Goal: Task Accomplishment & Management: Complete application form

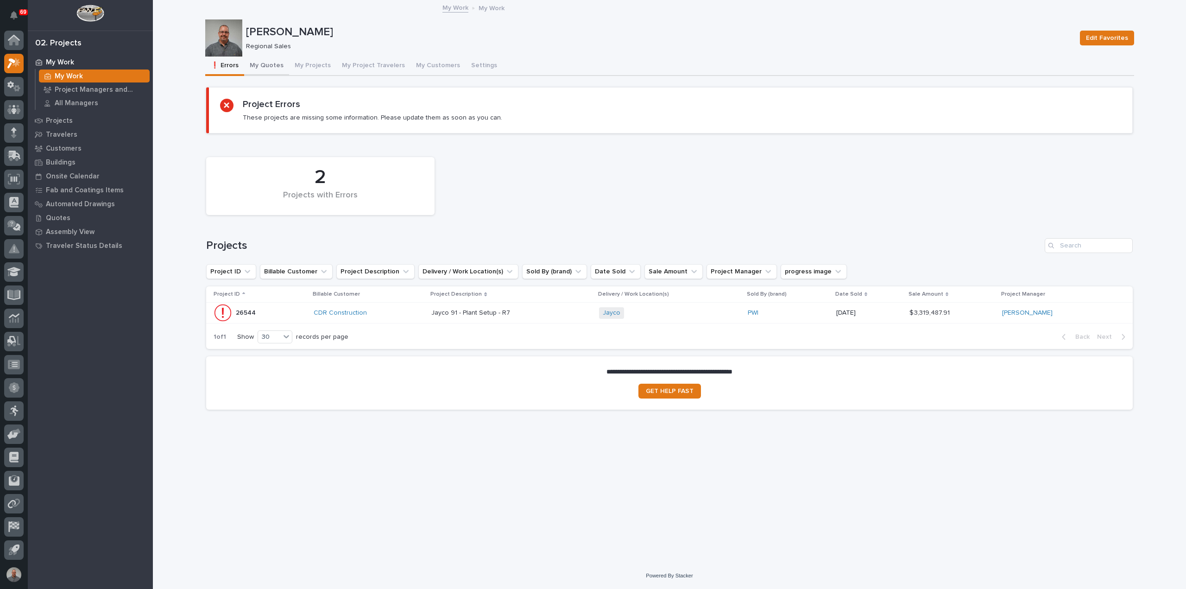
click at [275, 63] on button "My Quotes" at bounding box center [266, 66] width 45 height 19
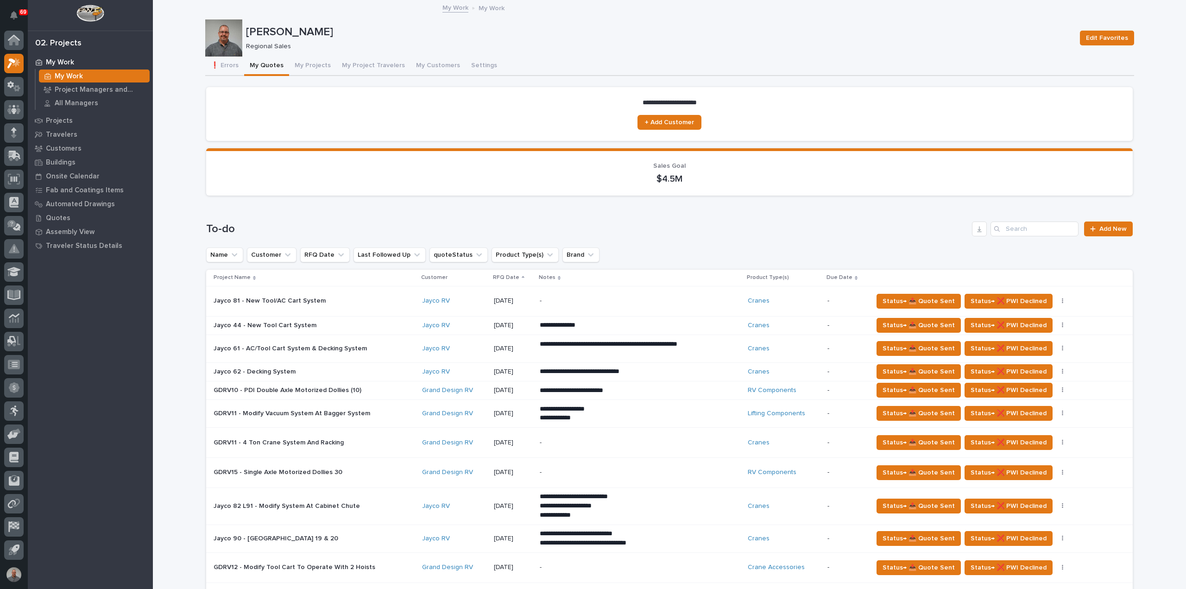
scroll to position [139, 0]
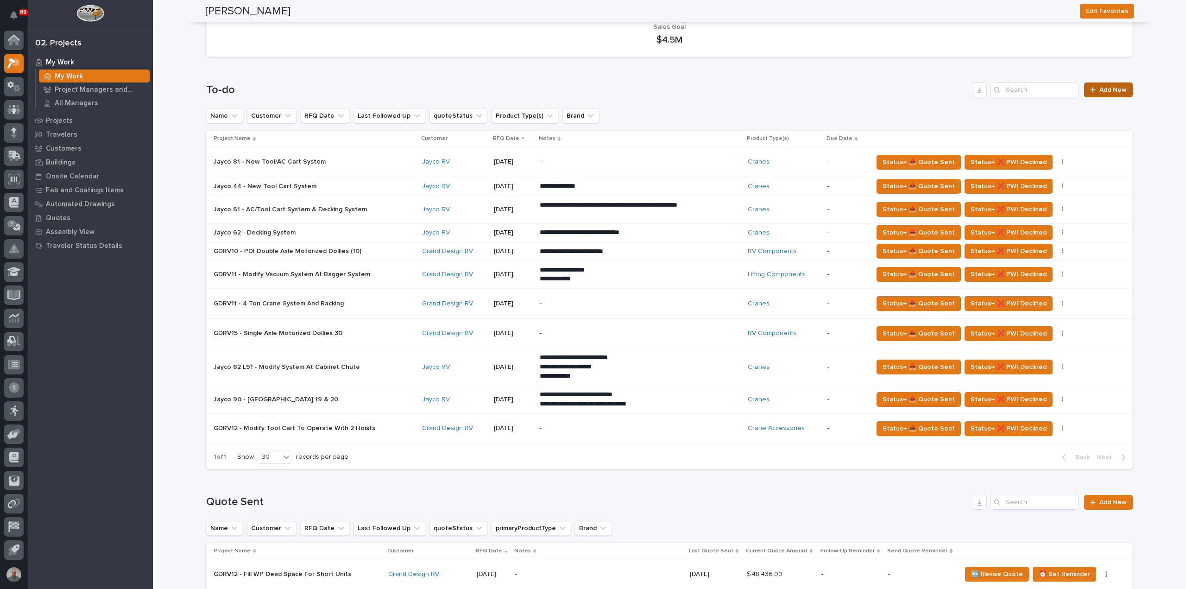
click at [1100, 91] on span "Add New" at bounding box center [1113, 90] width 27 height 6
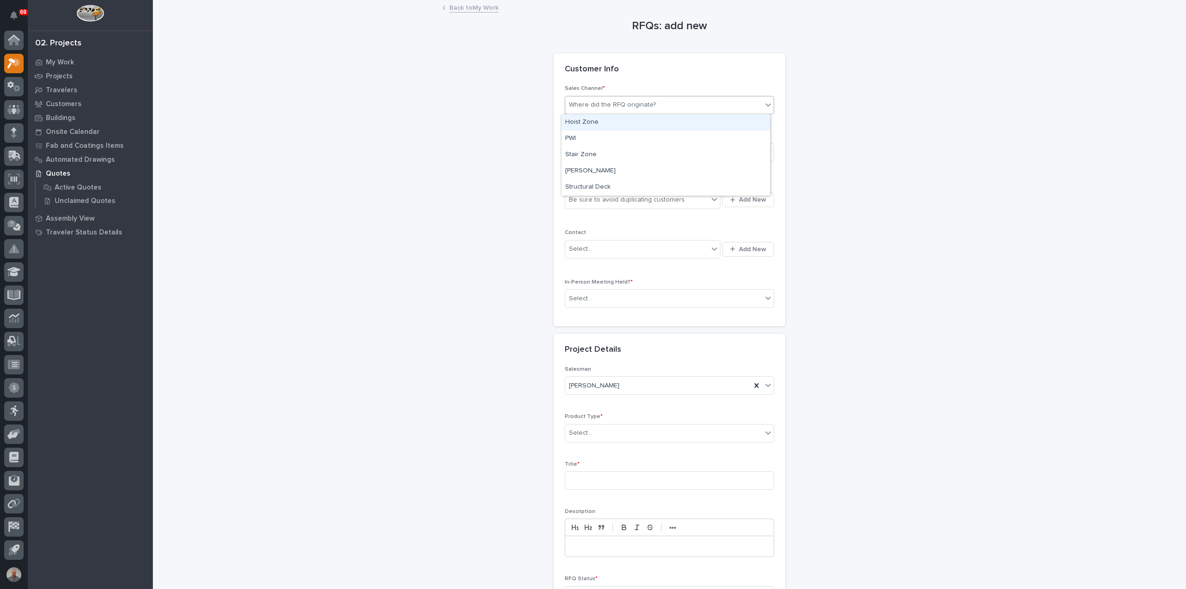
click at [667, 102] on div "Where did the RFQ originate?" at bounding box center [663, 104] width 197 height 15
click at [629, 135] on div "PWI" at bounding box center [666, 139] width 209 height 16
click at [623, 149] on div "Select..." at bounding box center [663, 152] width 197 height 15
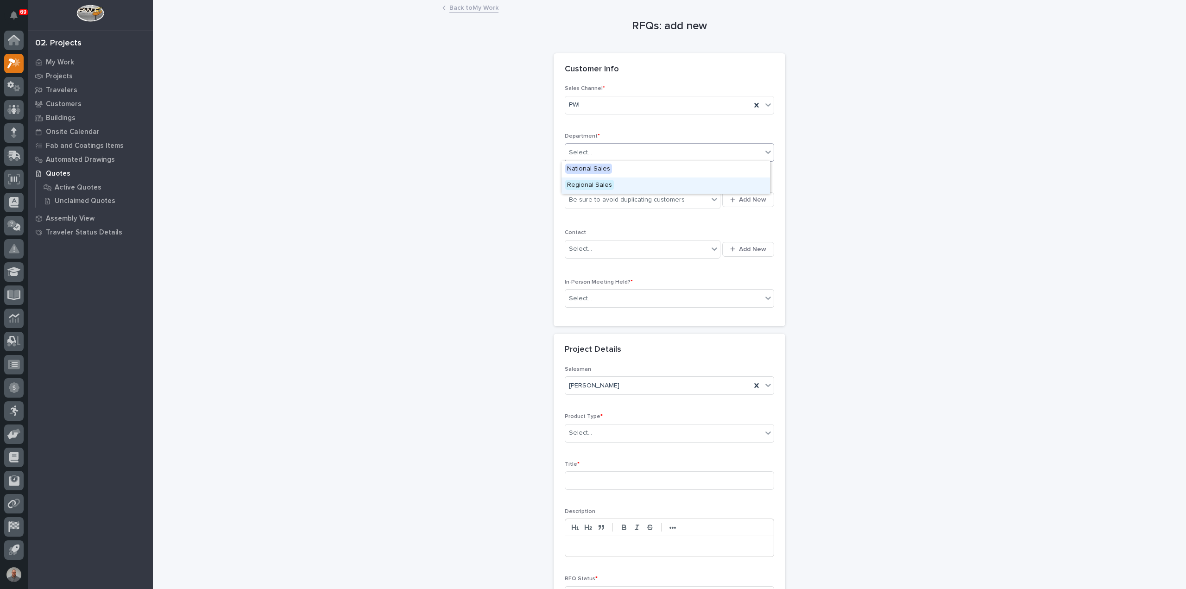
click at [617, 186] on div "Regional Sales" at bounding box center [666, 185] width 209 height 16
click at [617, 202] on div "Be sure to avoid duplicating customers" at bounding box center [627, 200] width 116 height 10
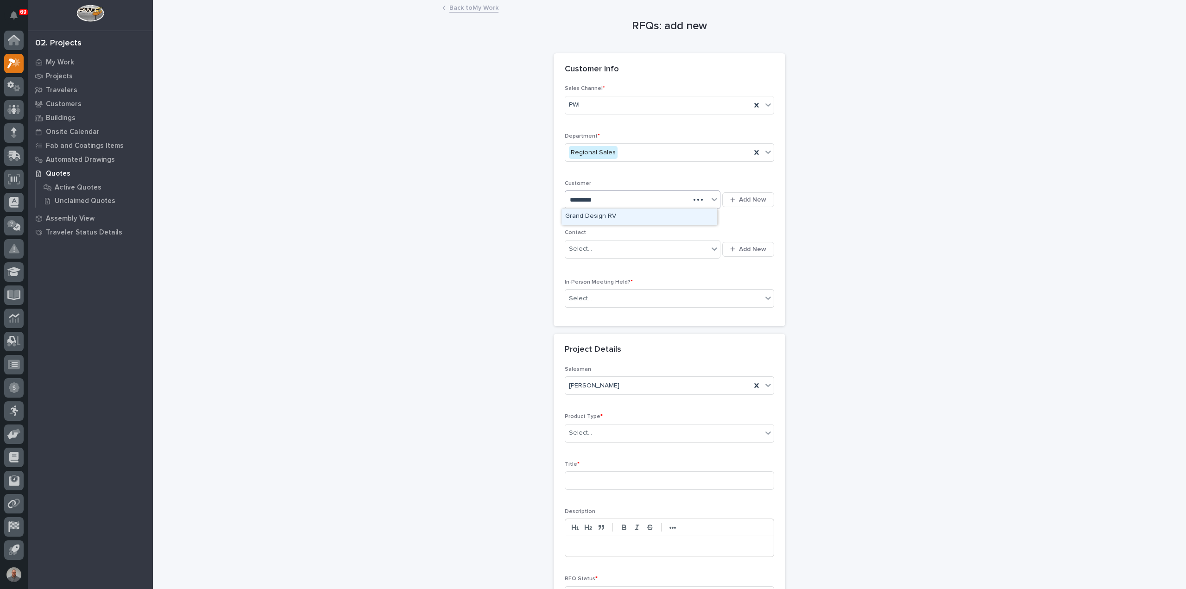
type input "**********"
click at [615, 216] on div "Grand Design RV" at bounding box center [640, 217] width 156 height 16
click at [614, 253] on div "Select..." at bounding box center [636, 248] width 143 height 15
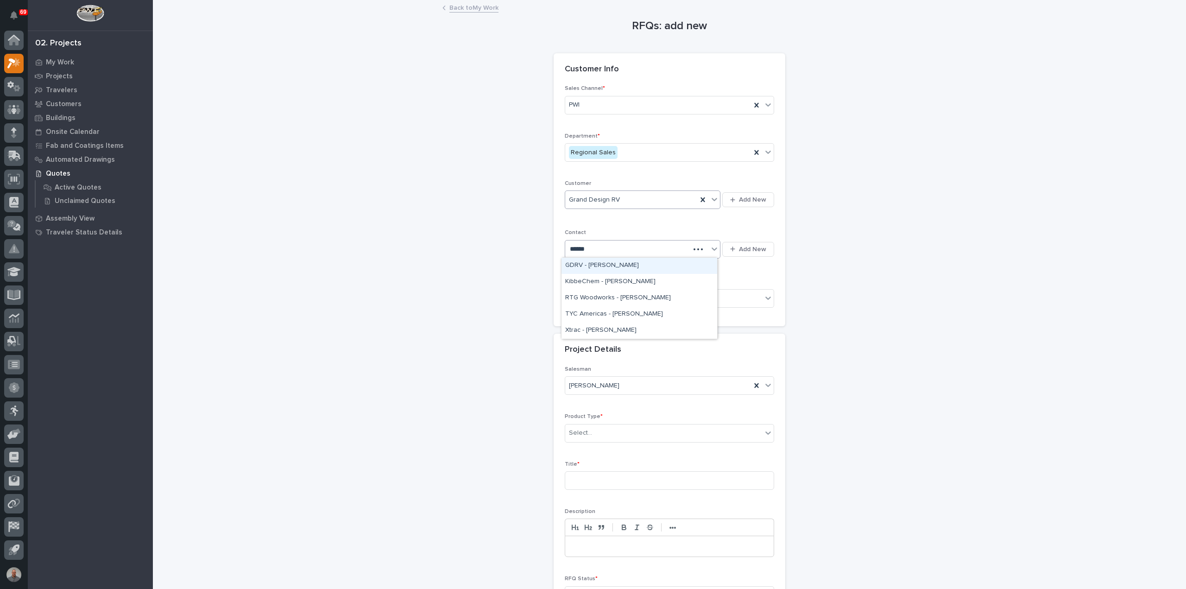
type input "*******"
click at [621, 292] on div "Select..." at bounding box center [663, 298] width 197 height 15
click at [616, 317] on div "Yes" at bounding box center [666, 314] width 209 height 16
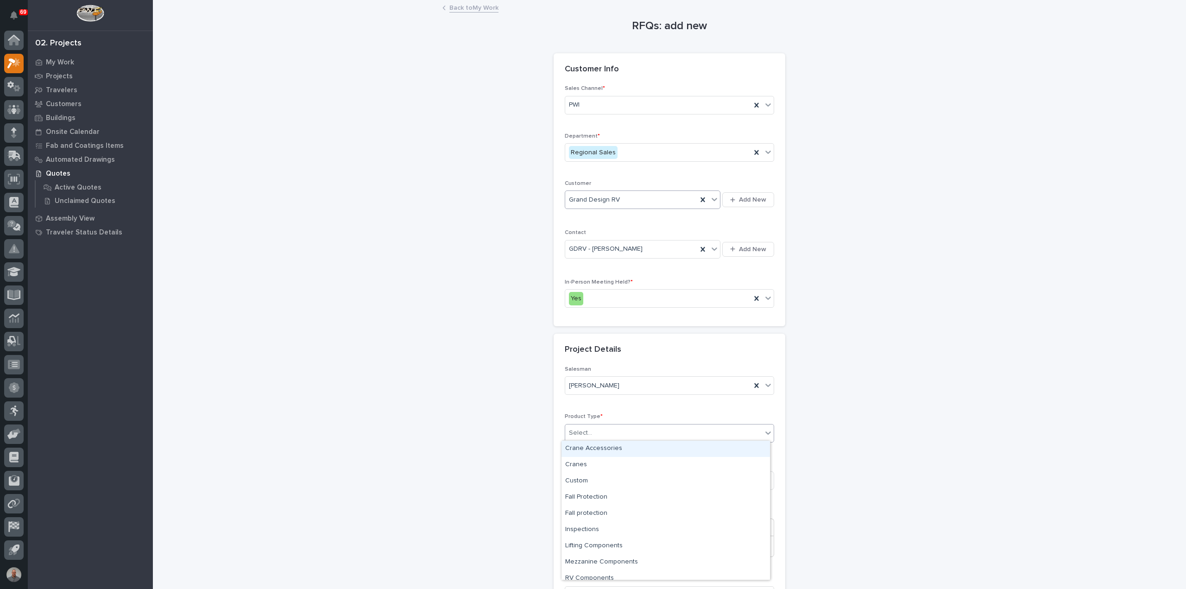
click at [622, 430] on div "Select..." at bounding box center [663, 432] width 197 height 15
click at [609, 556] on div "RV Components" at bounding box center [666, 555] width 209 height 16
click at [602, 477] on input at bounding box center [669, 480] width 209 height 19
click at [634, 482] on input "GDRV12 -" at bounding box center [669, 480] width 209 height 19
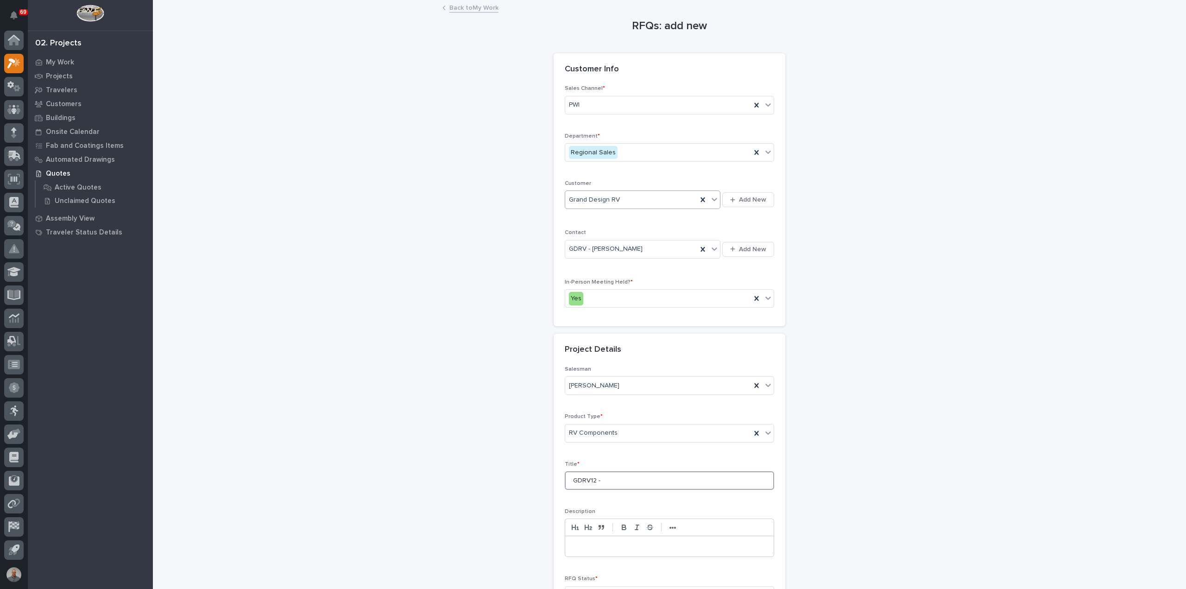
paste input "6k Frame Rotation Unit & Travel Trailer Unit"
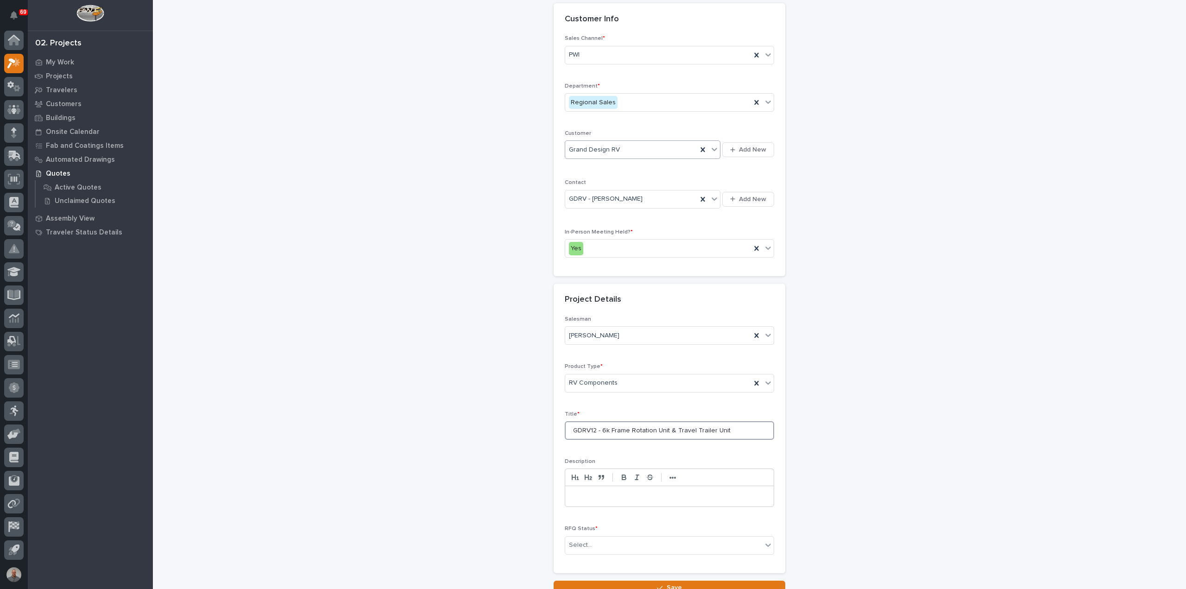
scroll to position [126, 0]
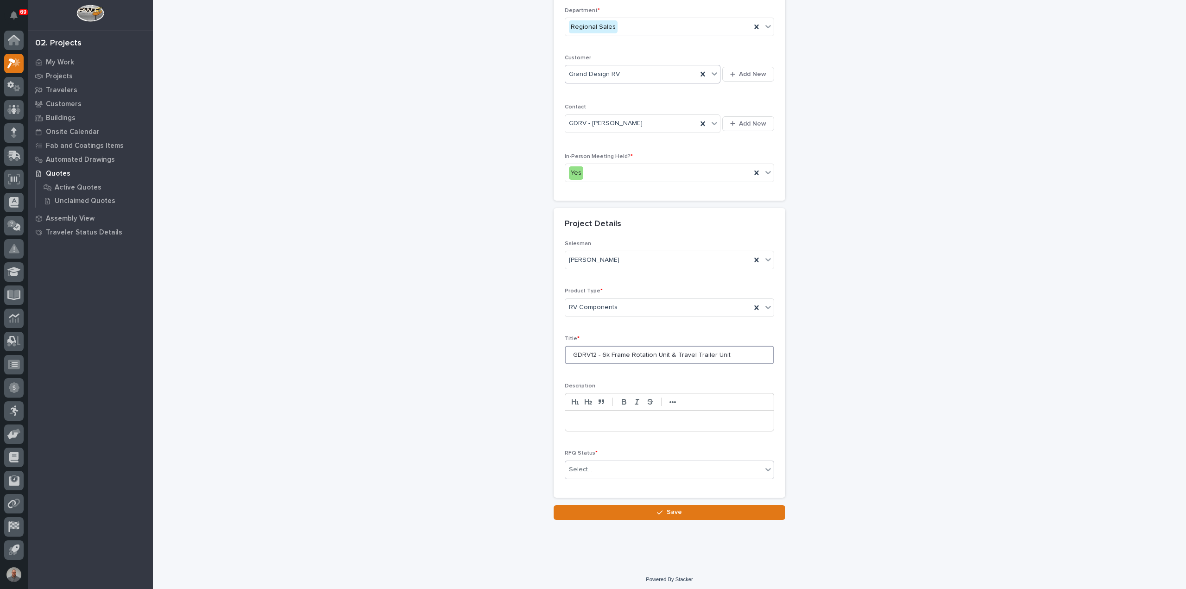
type input "GDRV12 - 6k Frame Rotation Unit & Travel Trailer Unit"
click at [606, 466] on div "Select..." at bounding box center [663, 469] width 197 height 15
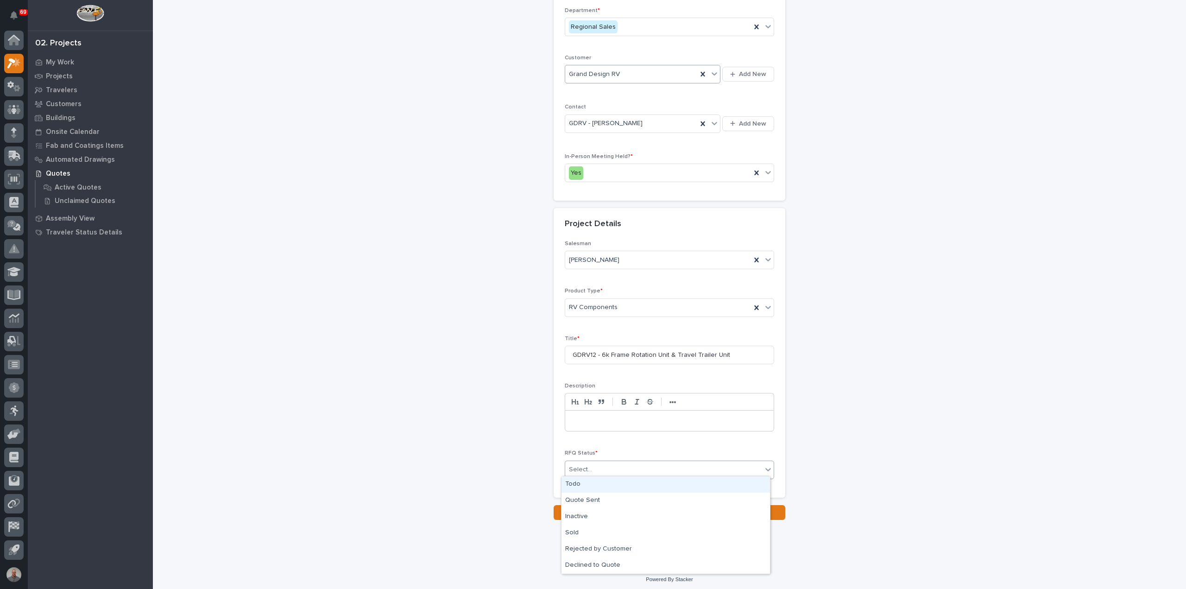
click at [603, 488] on div "Todo" at bounding box center [666, 484] width 209 height 16
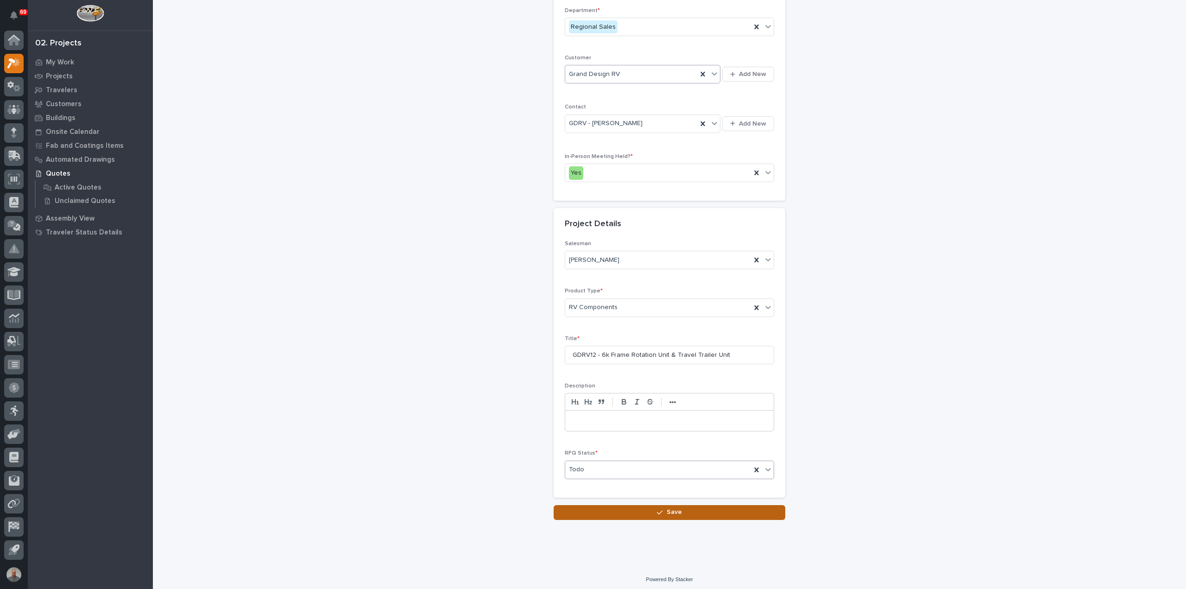
click at [633, 511] on button "Save" at bounding box center [670, 512] width 232 height 15
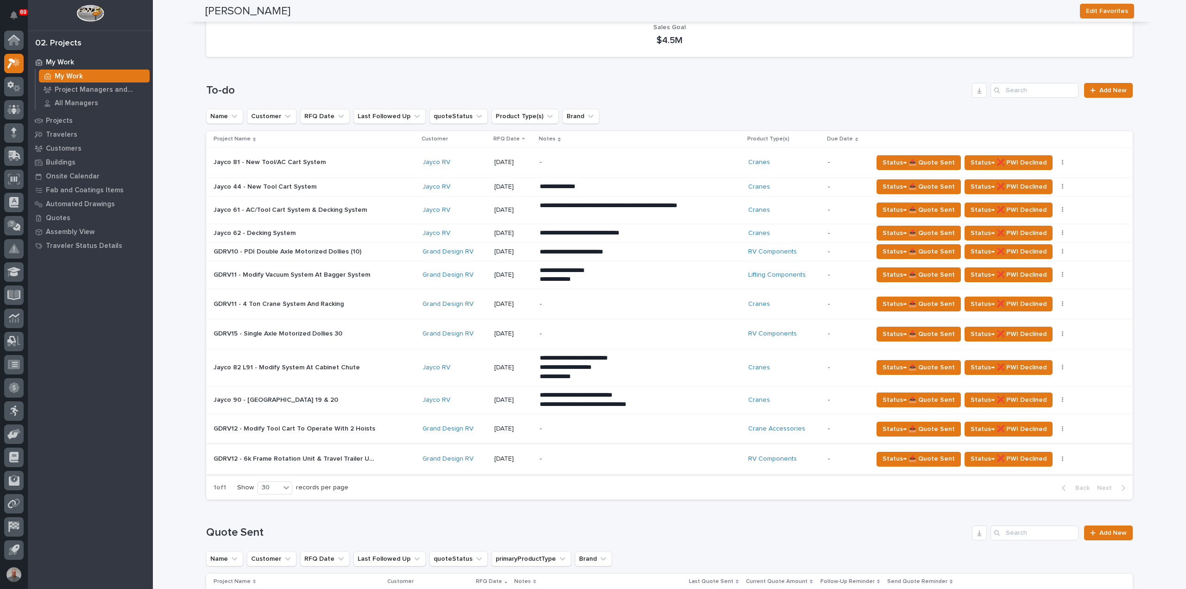
scroll to position [139, 0]
click at [917, 453] on span "Status→ 📤 Quote Sent" at bounding box center [919, 458] width 72 height 11
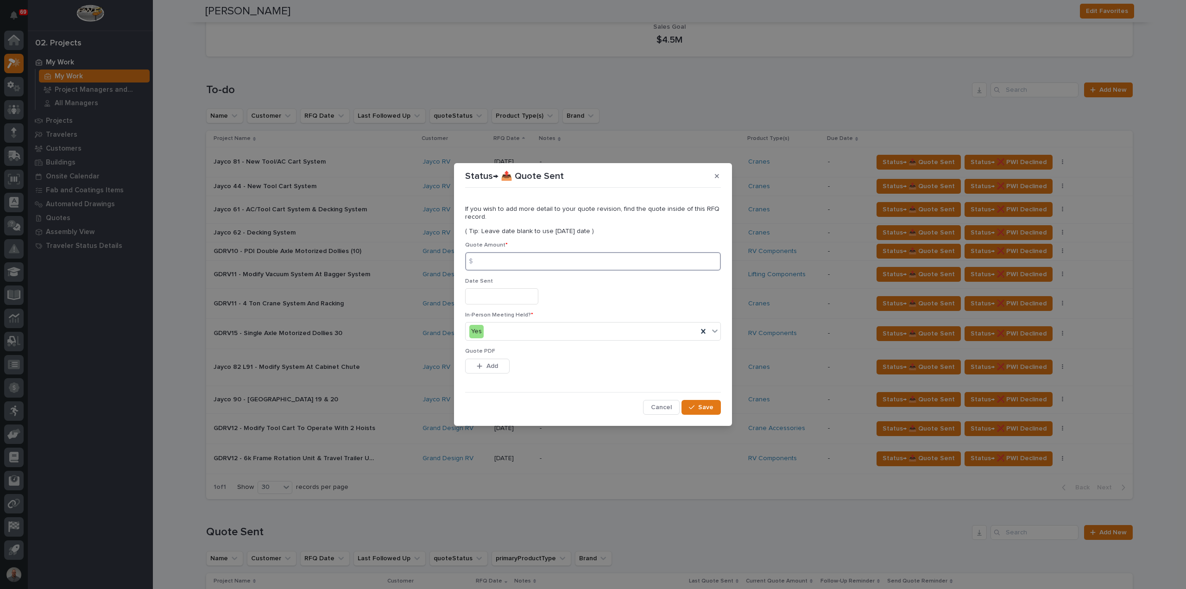
click at [513, 264] on input at bounding box center [593, 261] width 256 height 19
click at [541, 260] on input at bounding box center [593, 261] width 256 height 19
type input "48079"
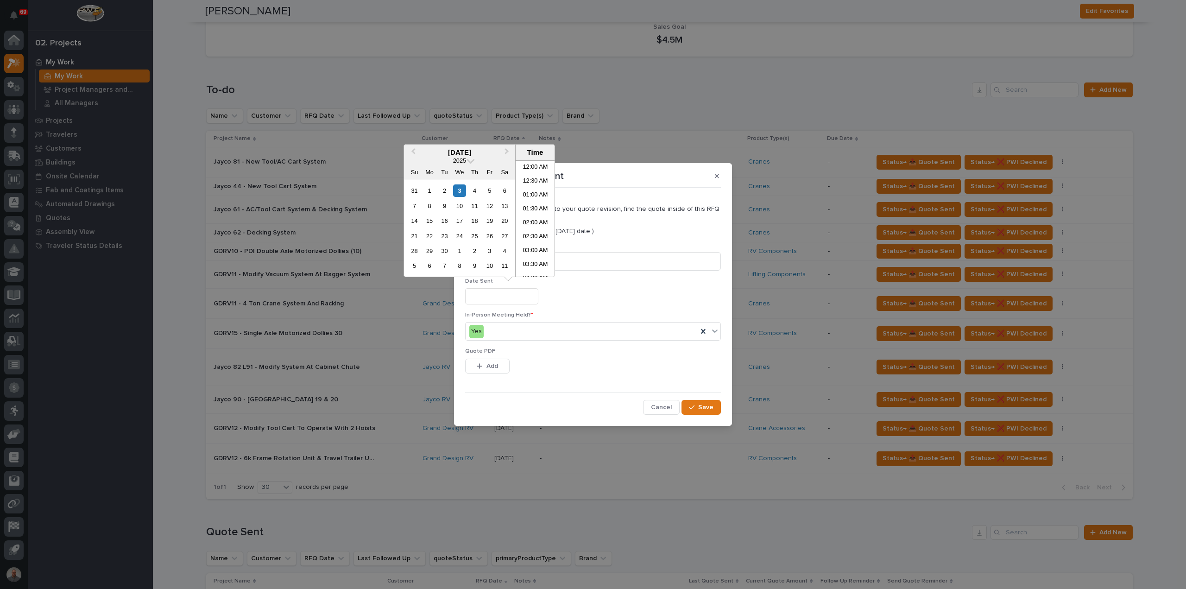
click at [533, 292] on input "text" at bounding box center [501, 296] width 73 height 16
click at [460, 190] on div "3" at bounding box center [459, 190] width 13 height 13
type input "**********"
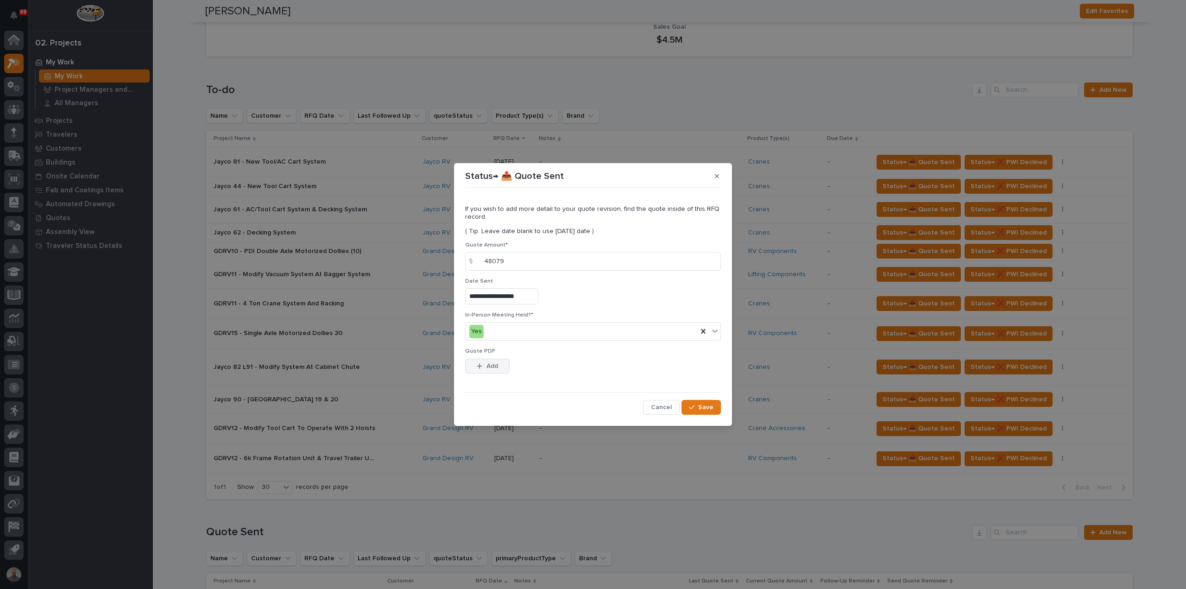
click at [492, 365] on span "Add" at bounding box center [493, 366] width 12 height 8
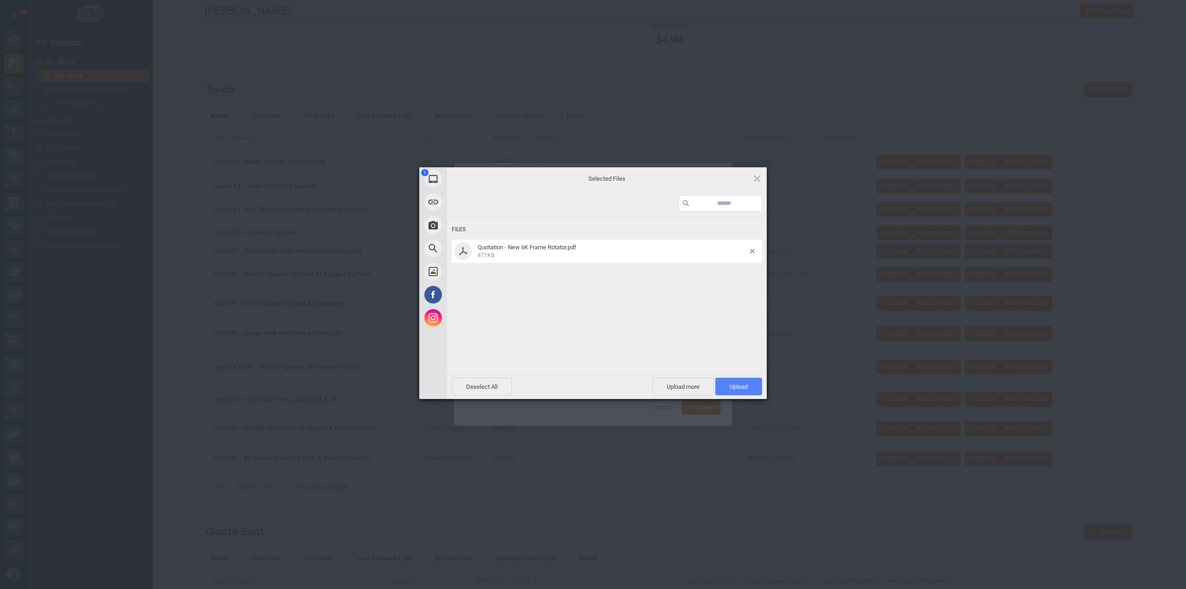
click at [730, 386] on span "Upload 1" at bounding box center [739, 386] width 18 height 7
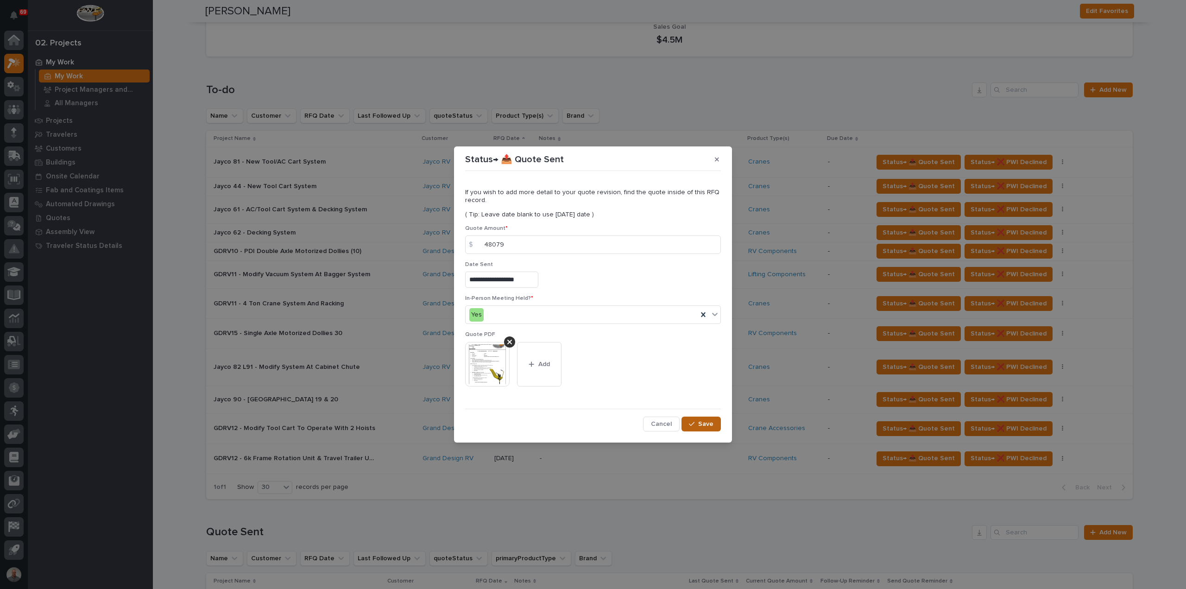
click at [702, 422] on span "Save" at bounding box center [705, 424] width 15 height 8
